Goal: Navigation & Orientation: Find specific page/section

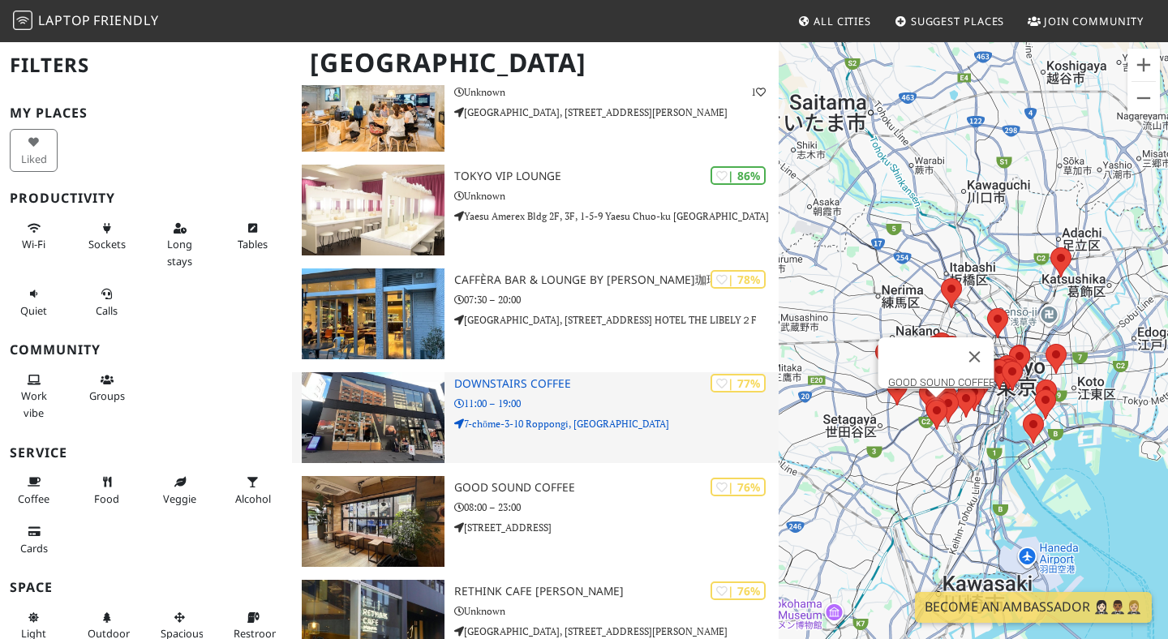
scroll to position [445, 0]
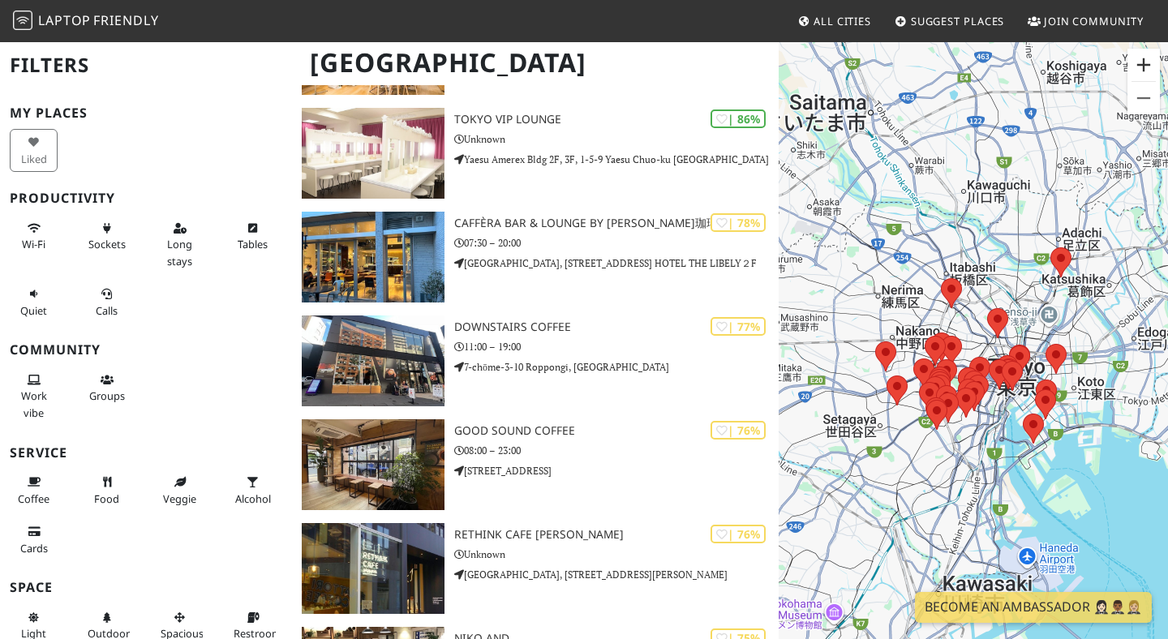
click at [1137, 62] on button "Zoom in" at bounding box center [1143, 65] width 32 height 32
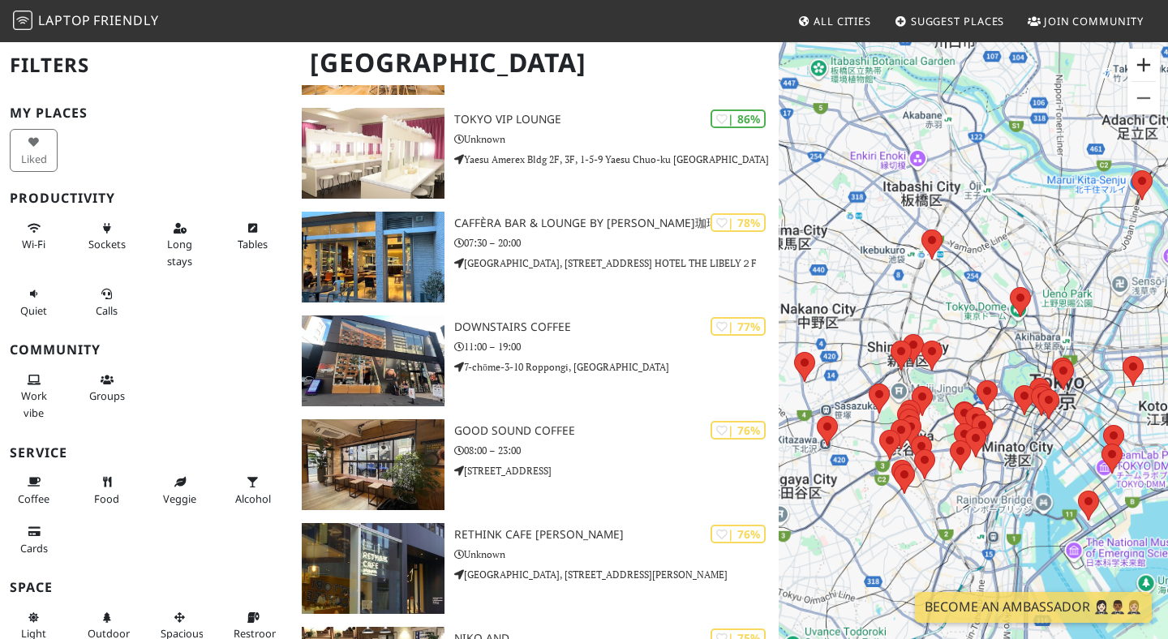
click at [1138, 62] on button "Zoom in" at bounding box center [1143, 65] width 32 height 32
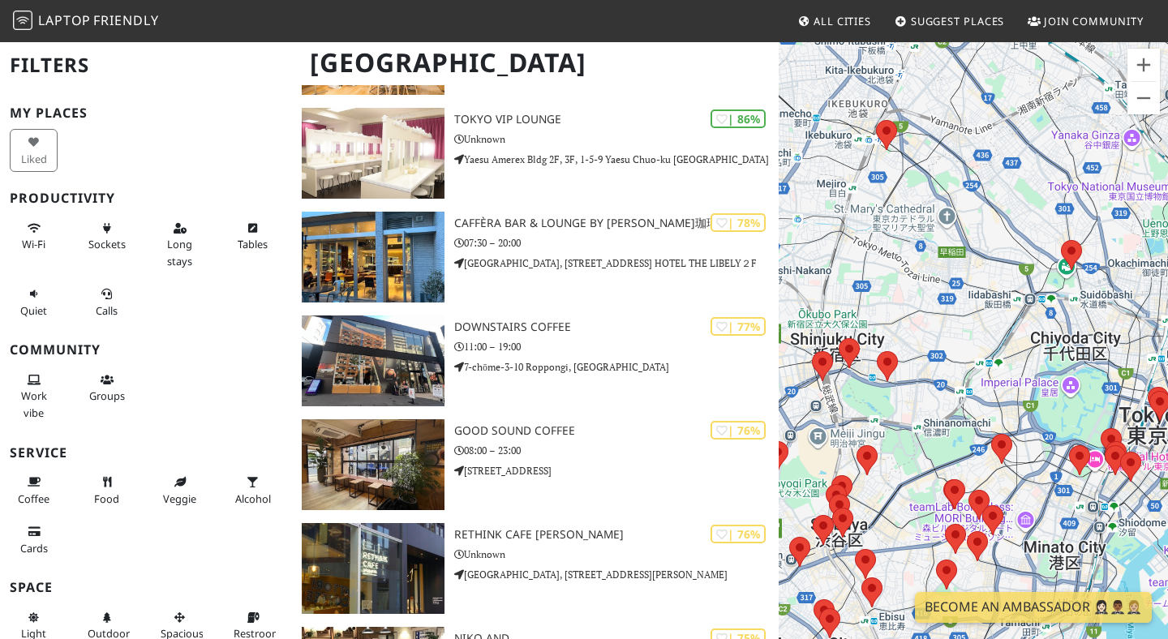
drag, startPoint x: 1081, startPoint y: 383, endPoint x: 921, endPoint y: 326, distance: 169.5
click at [924, 329] on div at bounding box center [972, 360] width 389 height 639
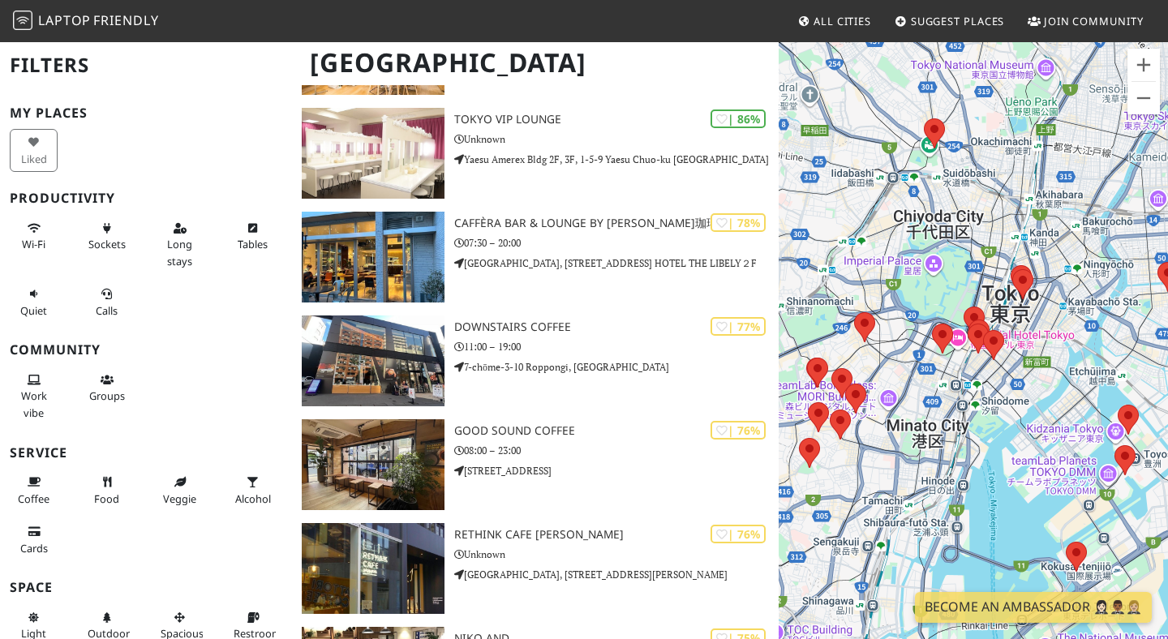
drag, startPoint x: 921, startPoint y: 326, endPoint x: 1065, endPoint y: 317, distance: 143.8
click at [1065, 317] on div at bounding box center [972, 360] width 389 height 639
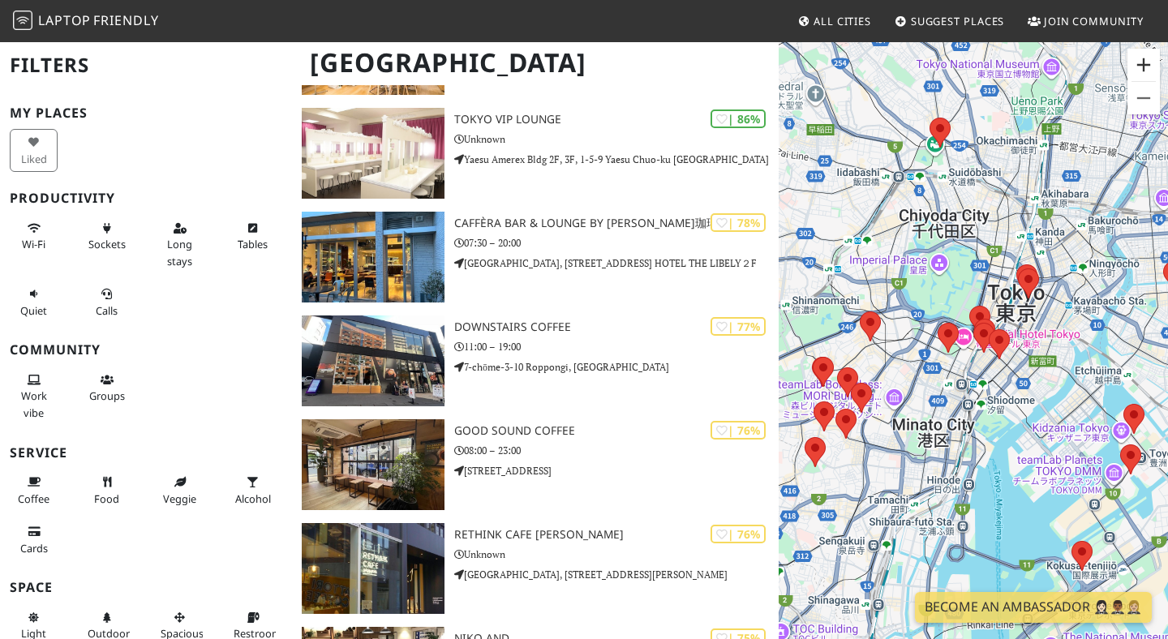
click at [1150, 62] on button "Zoom in" at bounding box center [1143, 65] width 32 height 32
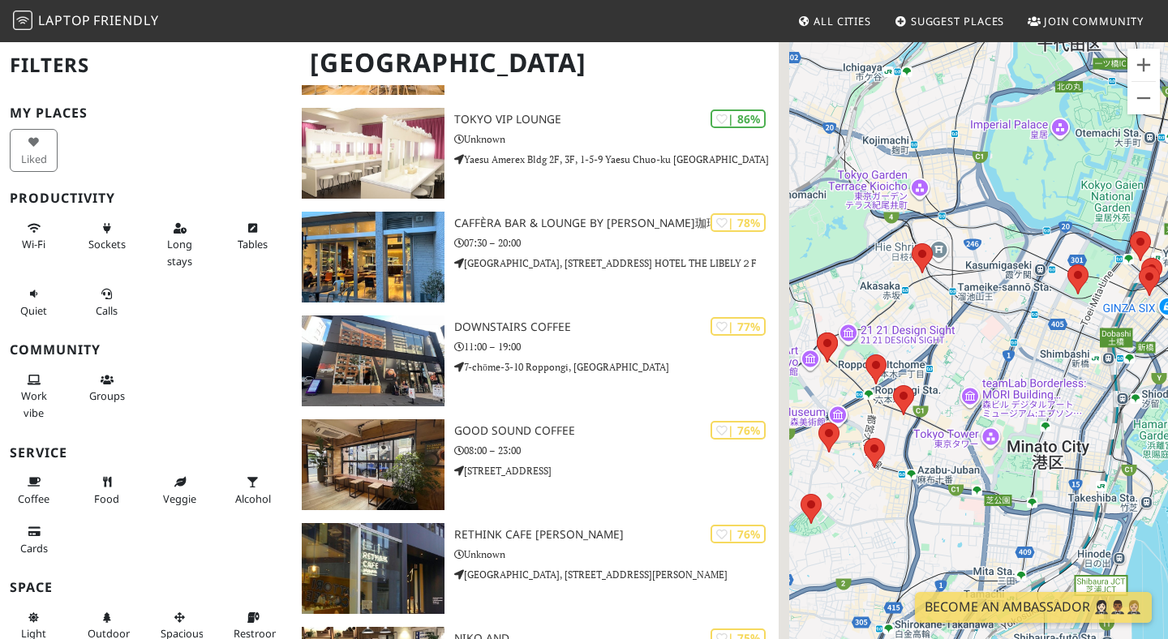
drag, startPoint x: 875, startPoint y: 294, endPoint x: 1041, endPoint y: 241, distance: 174.4
click at [1041, 241] on div at bounding box center [972, 360] width 389 height 639
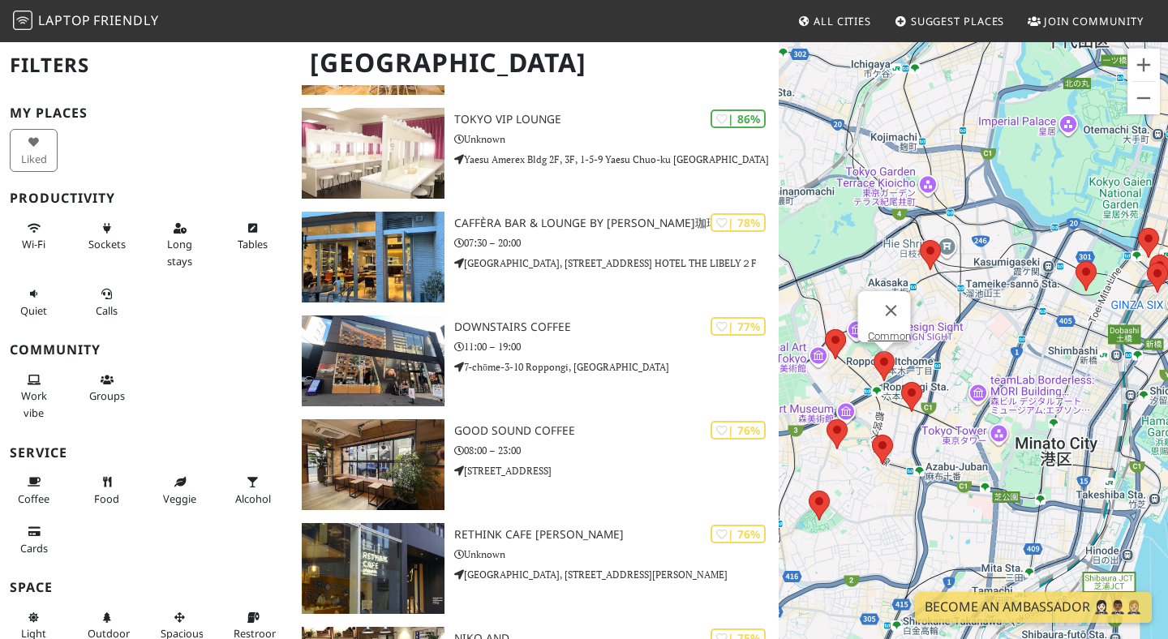
click at [873, 351] on area at bounding box center [873, 351] width 0 height 0
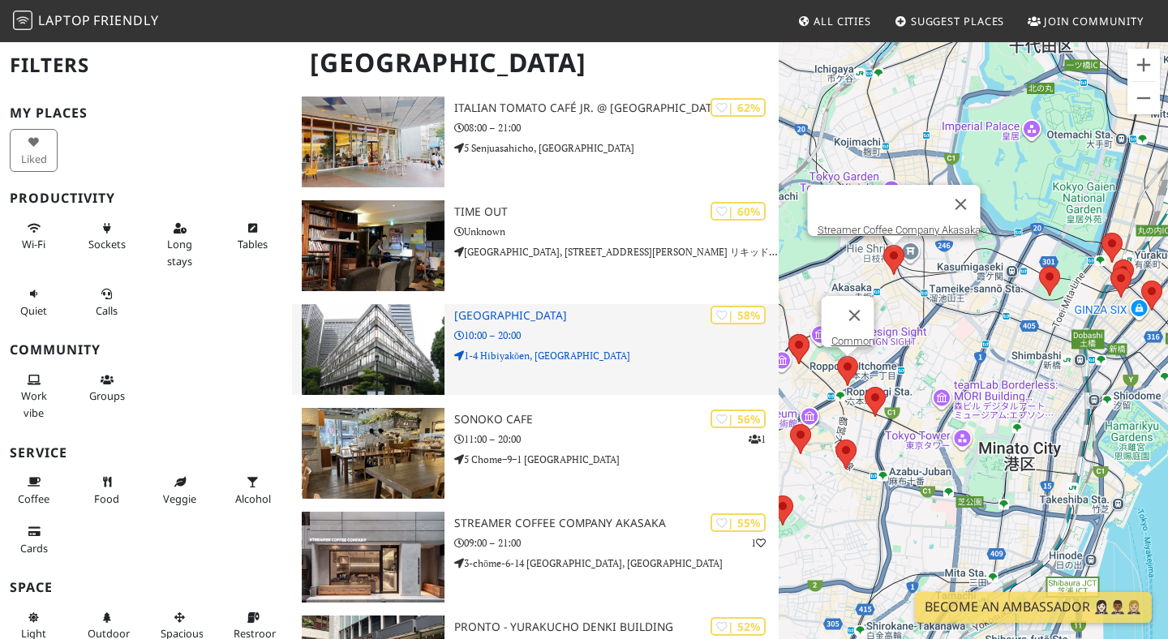
scroll to position [2096, 0]
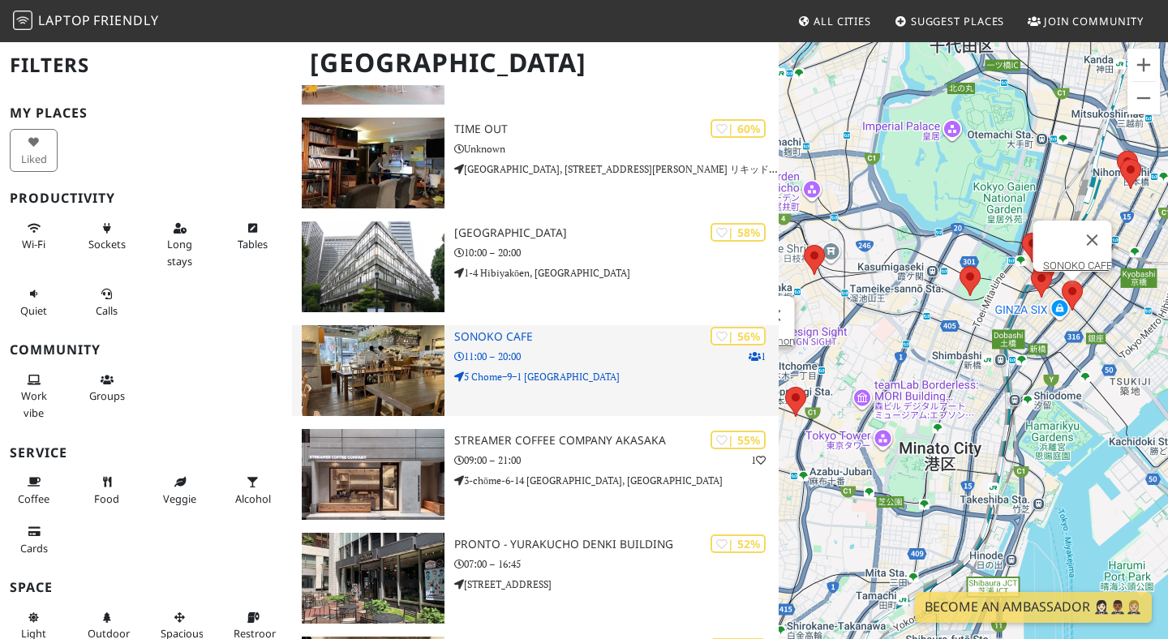
click at [655, 384] on p "5 Chome−9−1 銀座幸ビル" at bounding box center [616, 376] width 324 height 15
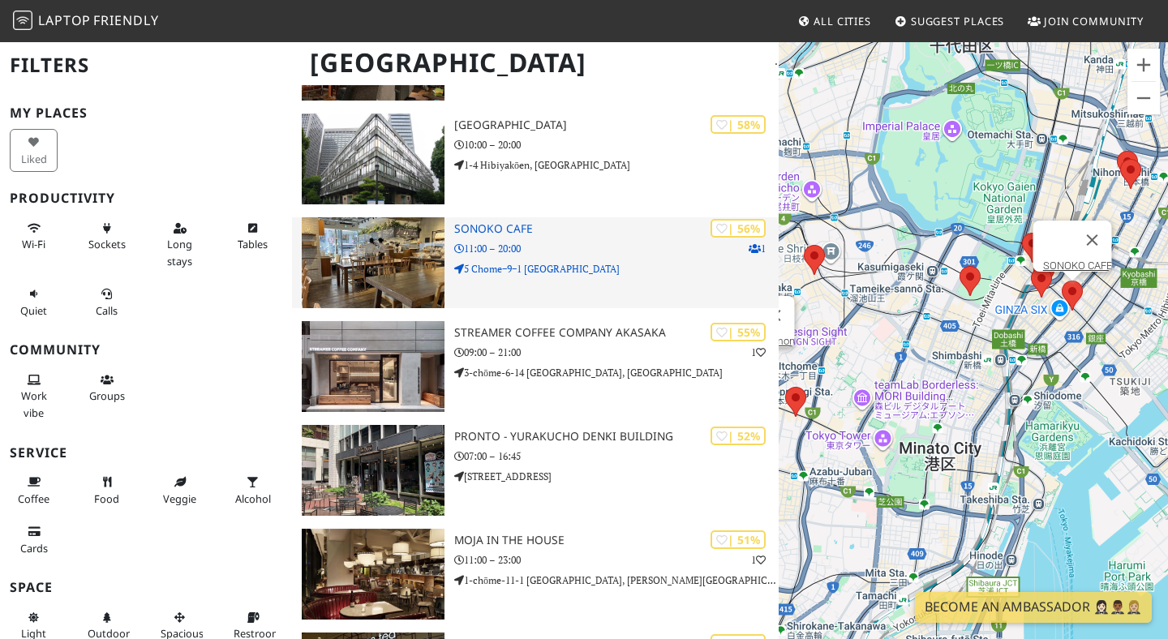
scroll to position [2282, 0]
